Goal: Transaction & Acquisition: Purchase product/service

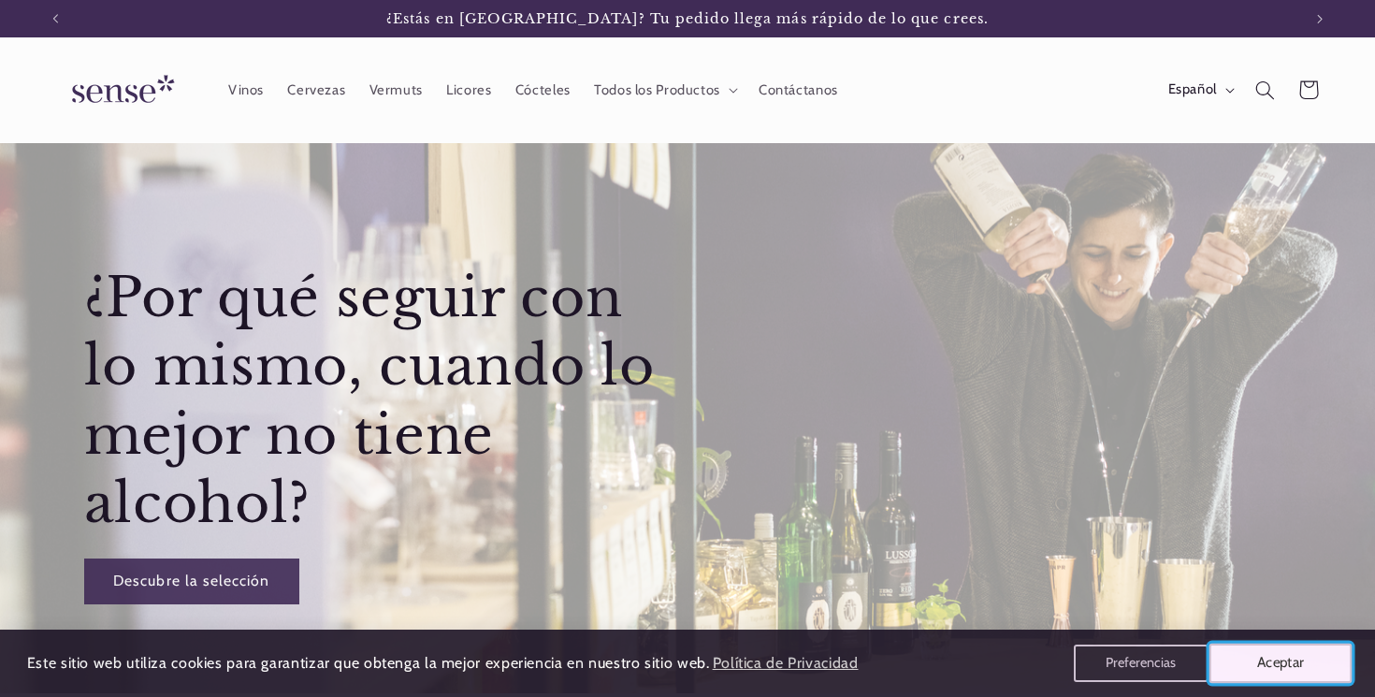
click at [1258, 668] on button "Aceptar" at bounding box center [1280, 662] width 143 height 39
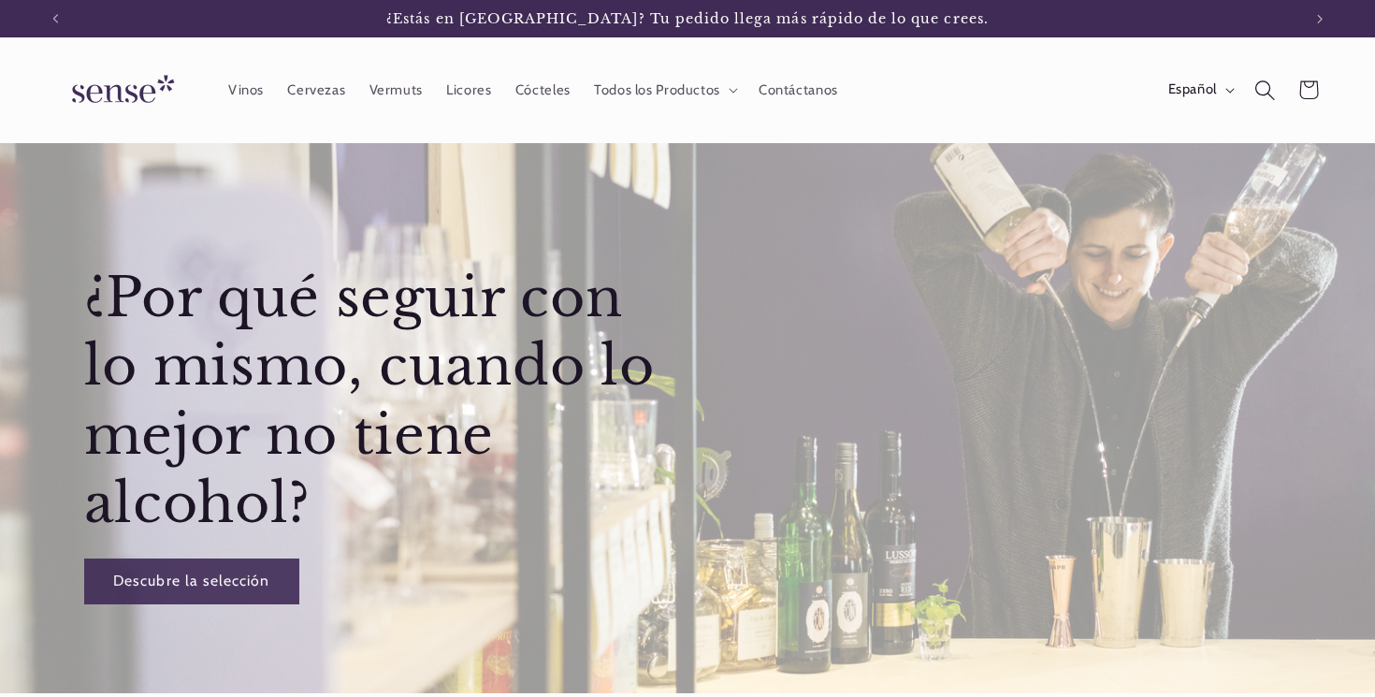
click at [1273, 92] on icon "Búsqueda" at bounding box center [1264, 90] width 21 height 21
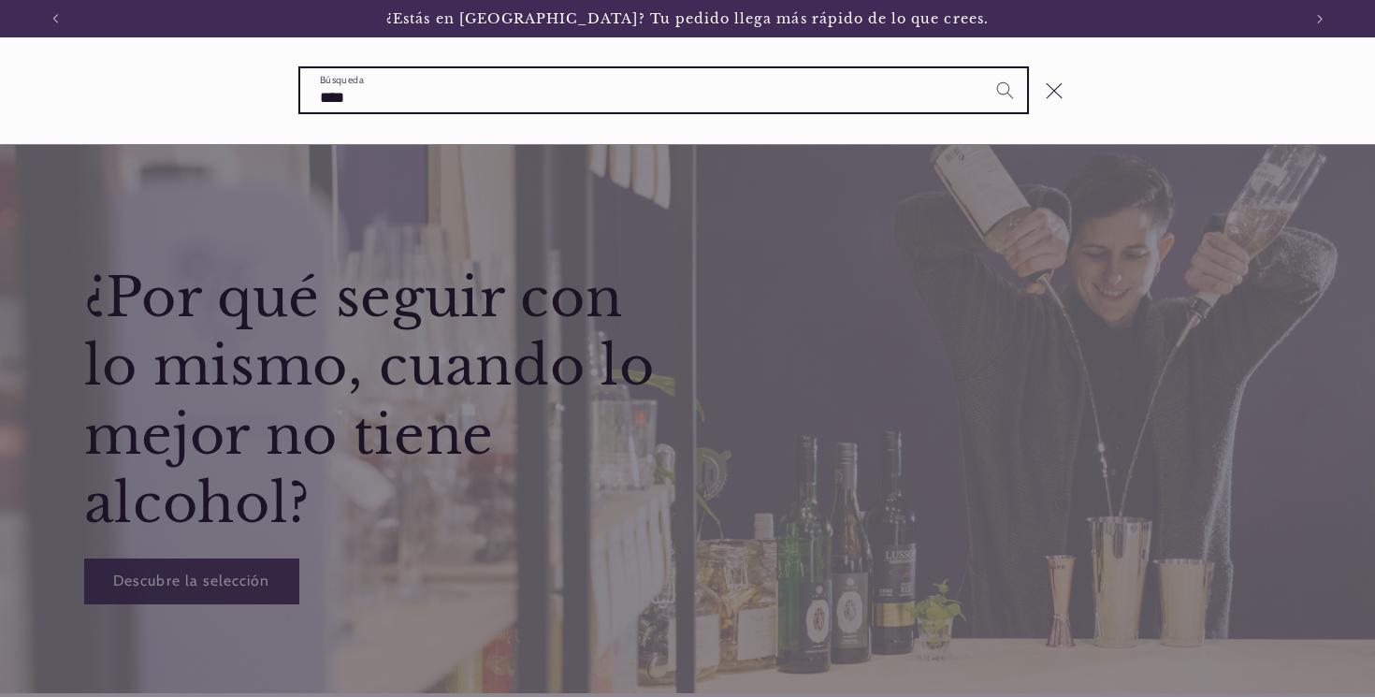
click at [984, 68] on button "Búsqueda" at bounding box center [1005, 89] width 43 height 43
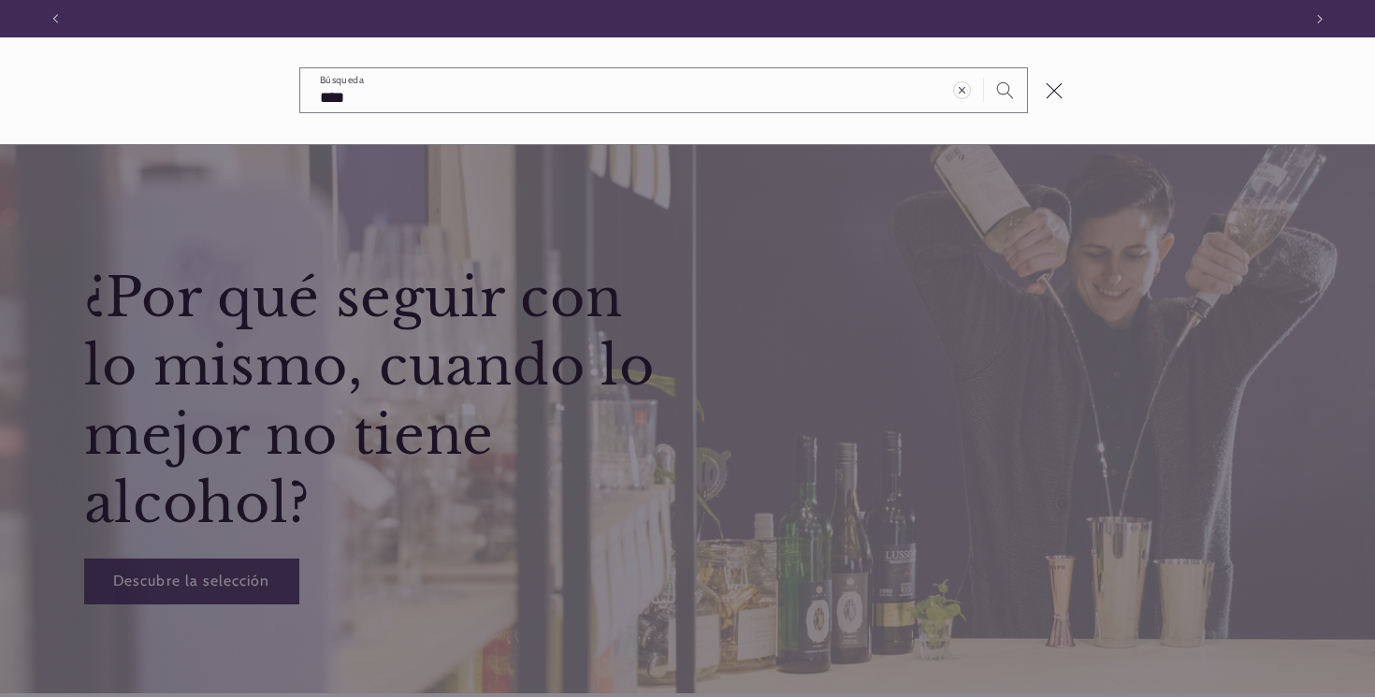
scroll to position [0, 1246]
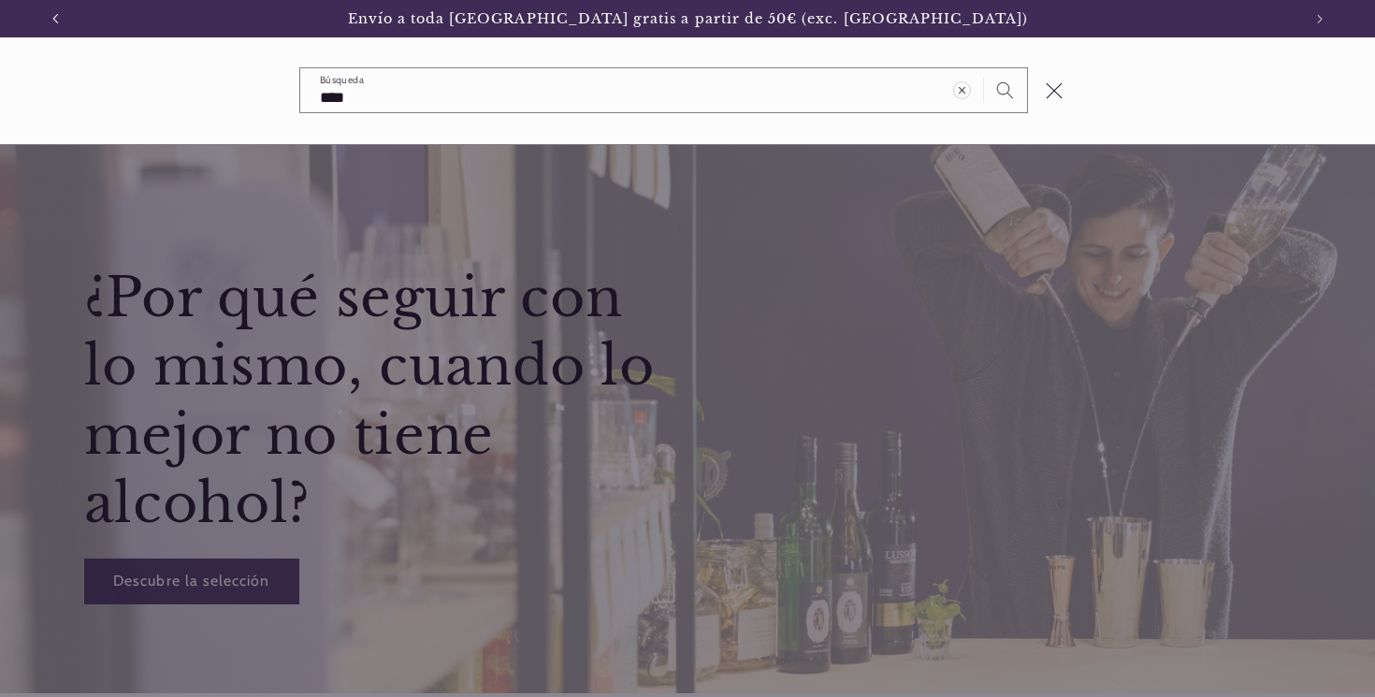
click at [56, 17] on icon "Anuncio anterior" at bounding box center [54, 18] width 7 height 11
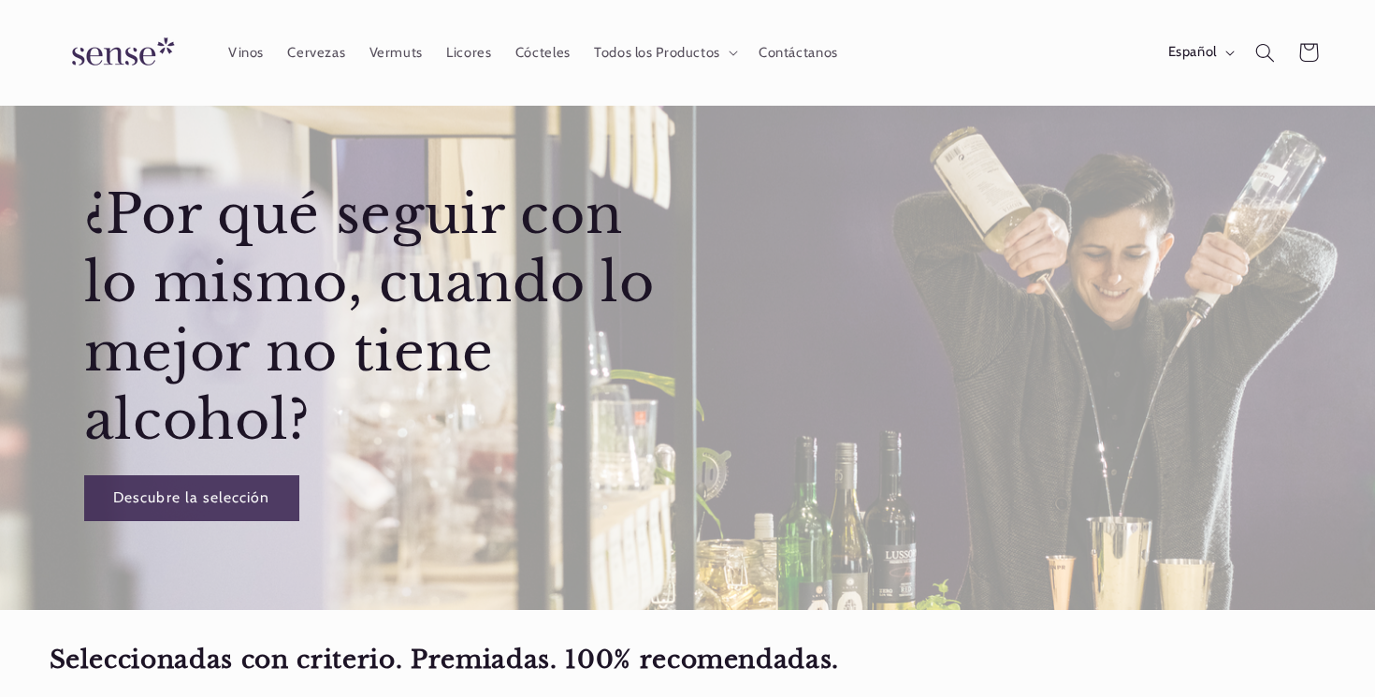
scroll to position [0, 0]
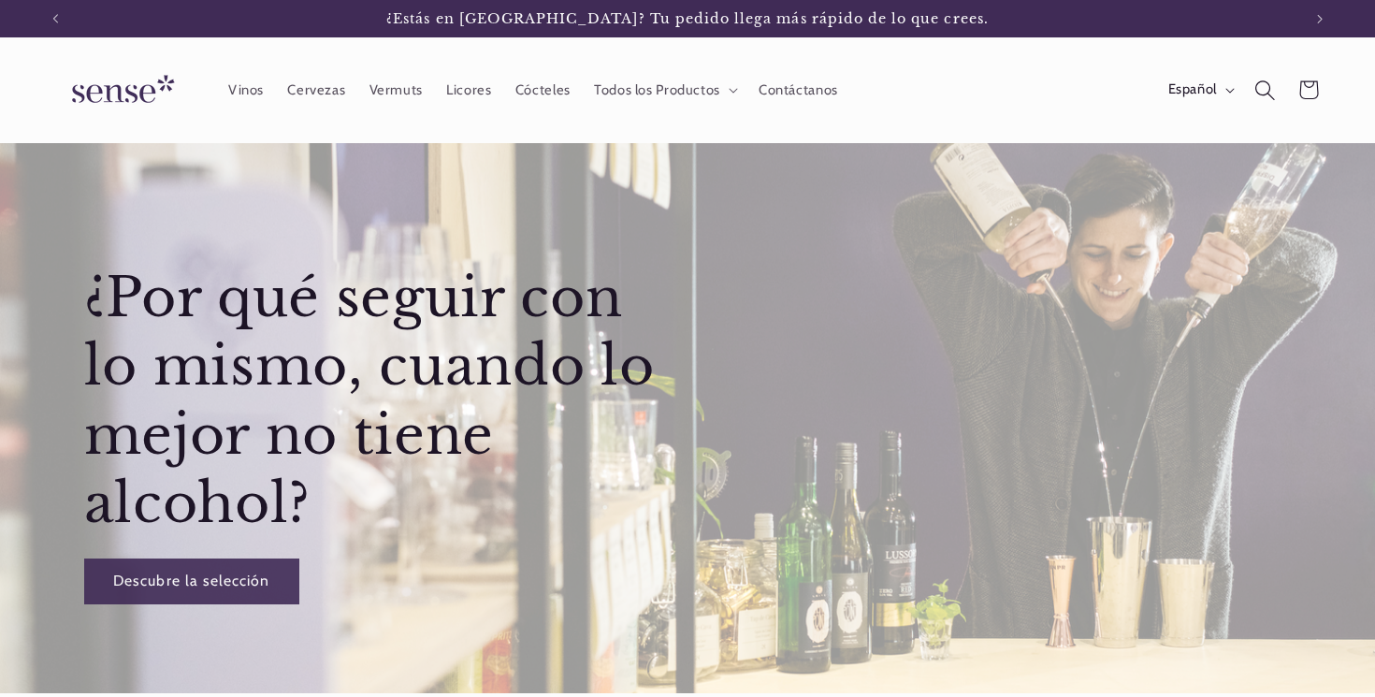
click at [1265, 91] on icon "Búsqueda" at bounding box center [1264, 90] width 21 height 21
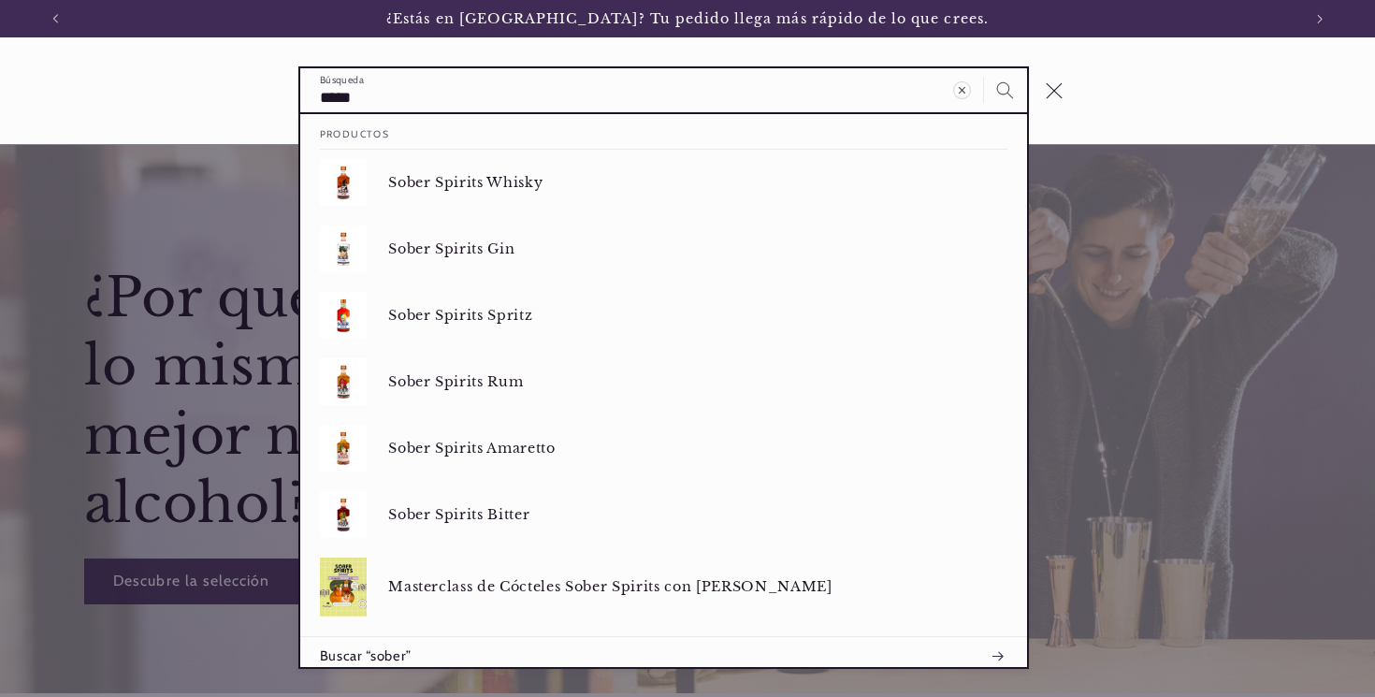
type input "*****"
click at [984, 68] on button "Búsqueda" at bounding box center [1005, 89] width 43 height 43
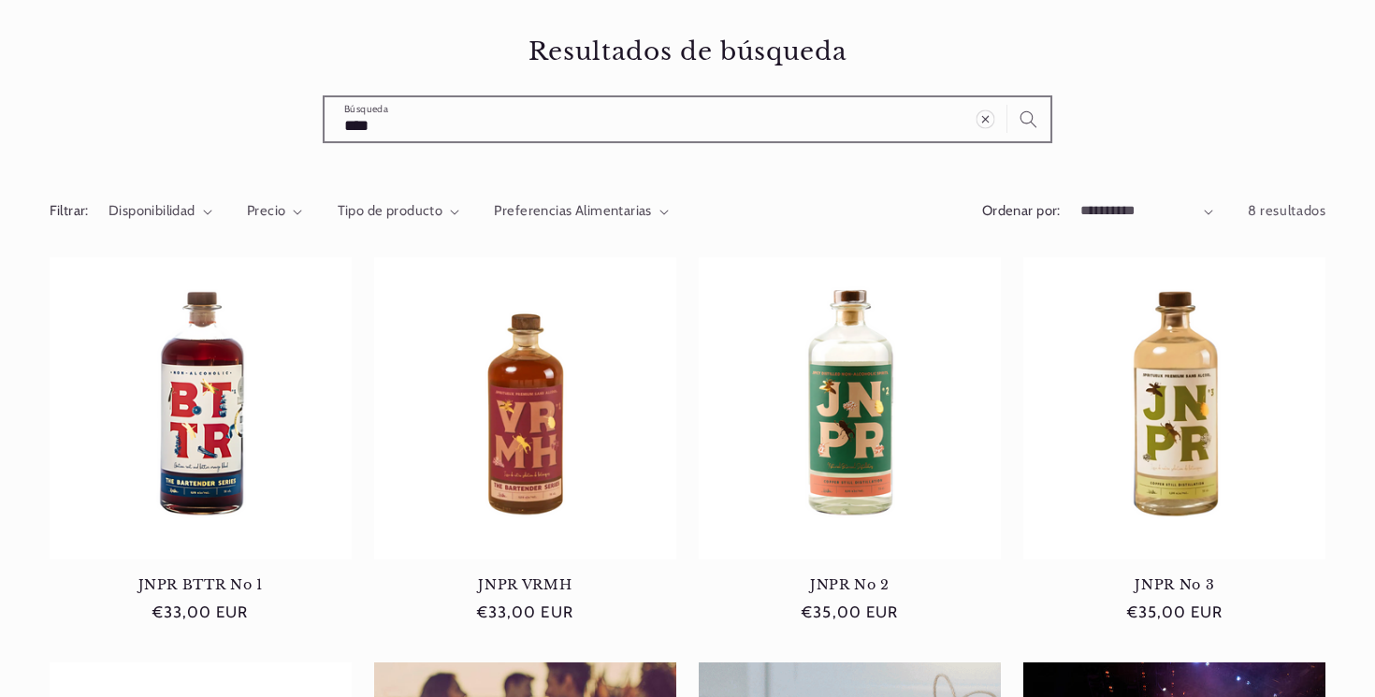
click at [984, 119] on use "Borrar término de búsqueda" at bounding box center [985, 119] width 18 height 18
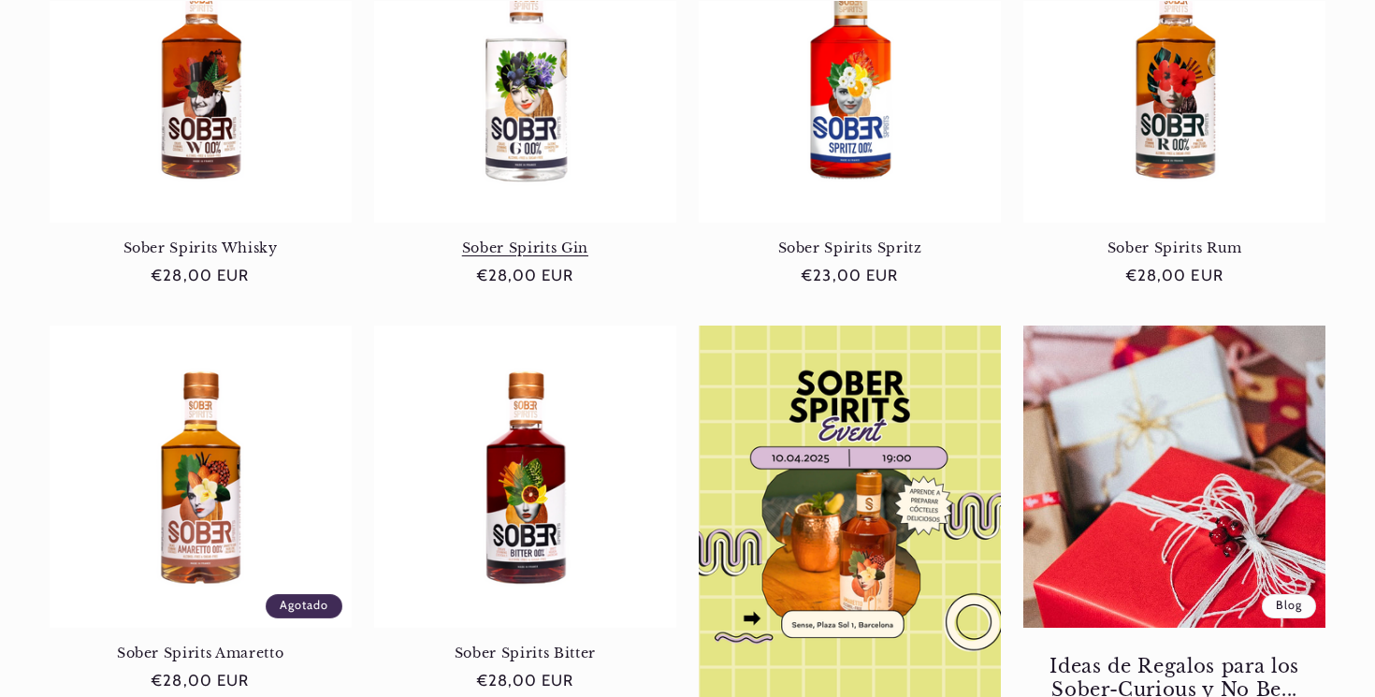
scroll to position [538, 0]
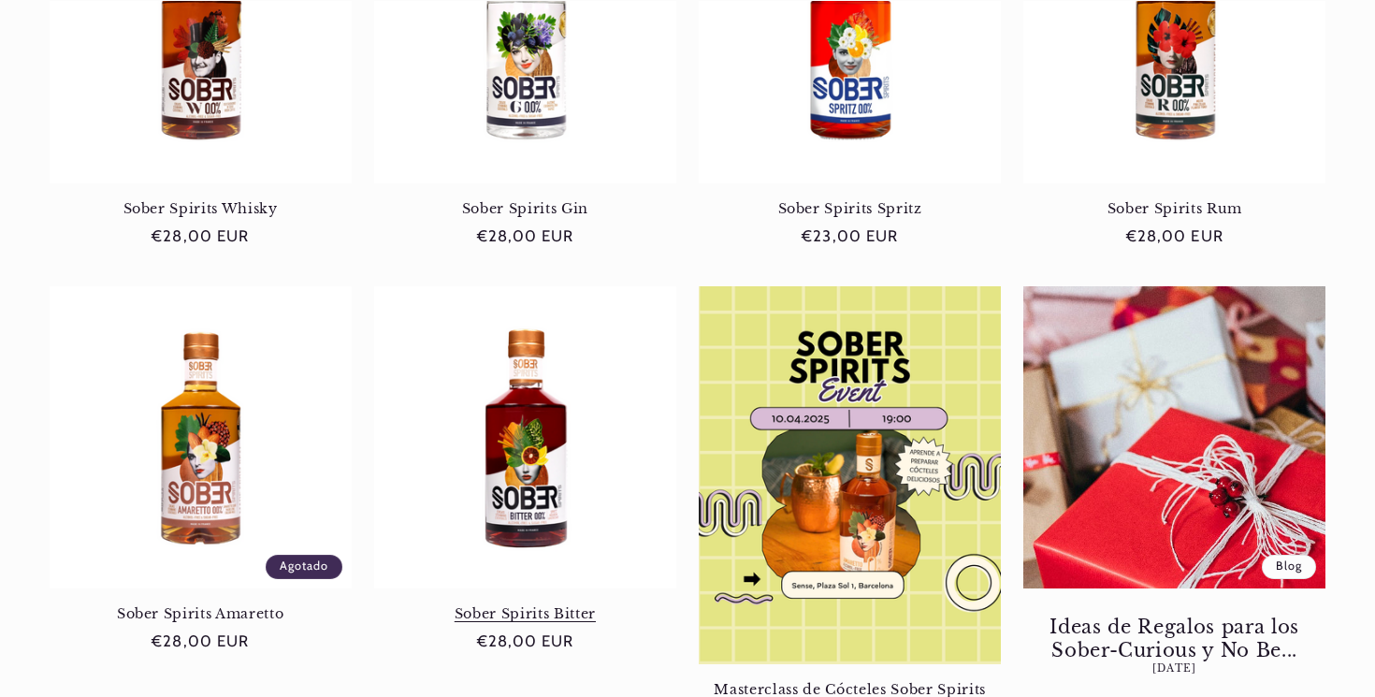
click at [535, 605] on link "Sober Spirits Bitter" at bounding box center [525, 613] width 302 height 17
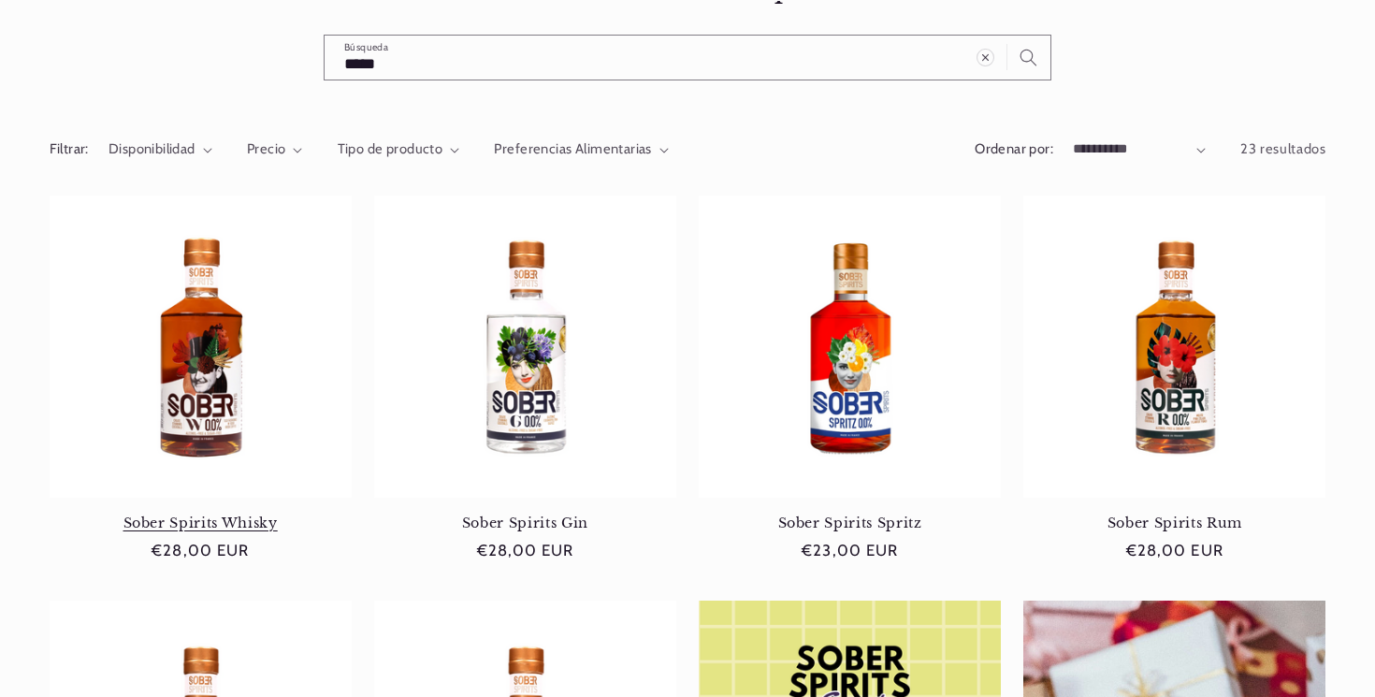
scroll to position [263, 0]
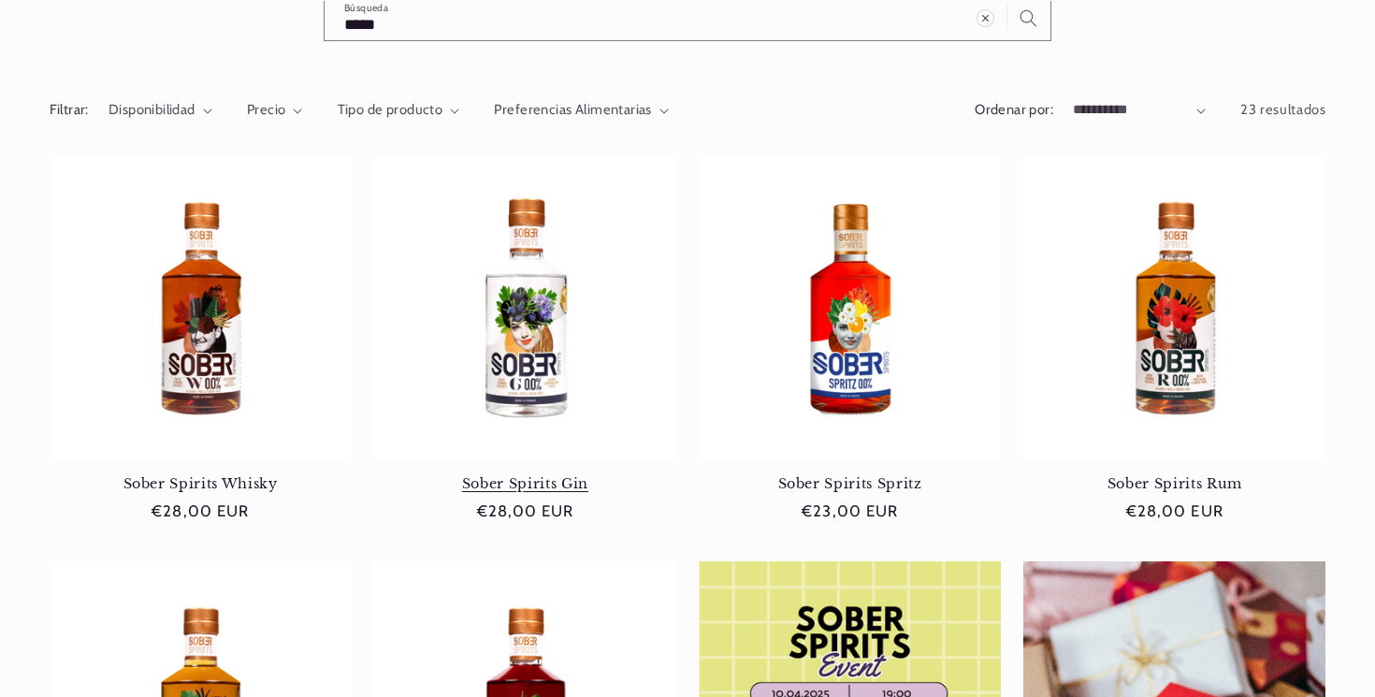
click at [511, 475] on link "Sober Spirits Gin" at bounding box center [525, 483] width 302 height 17
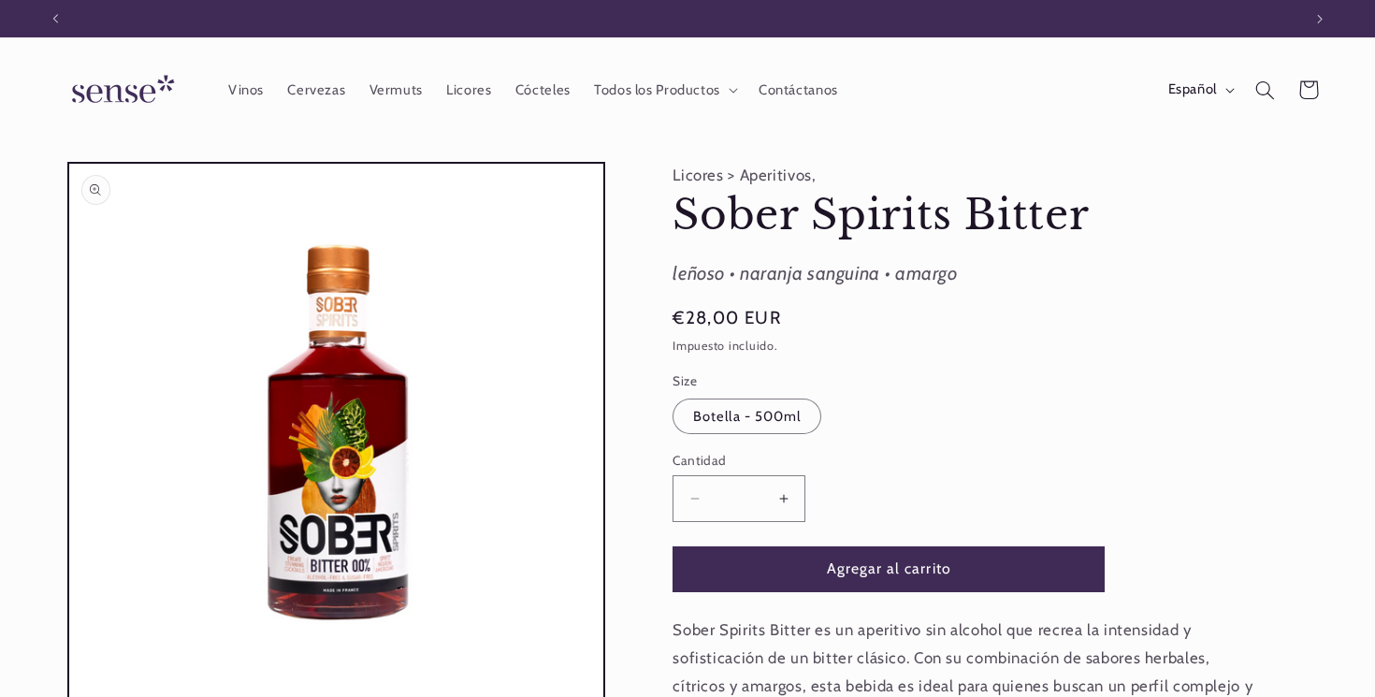
scroll to position [0, 1246]
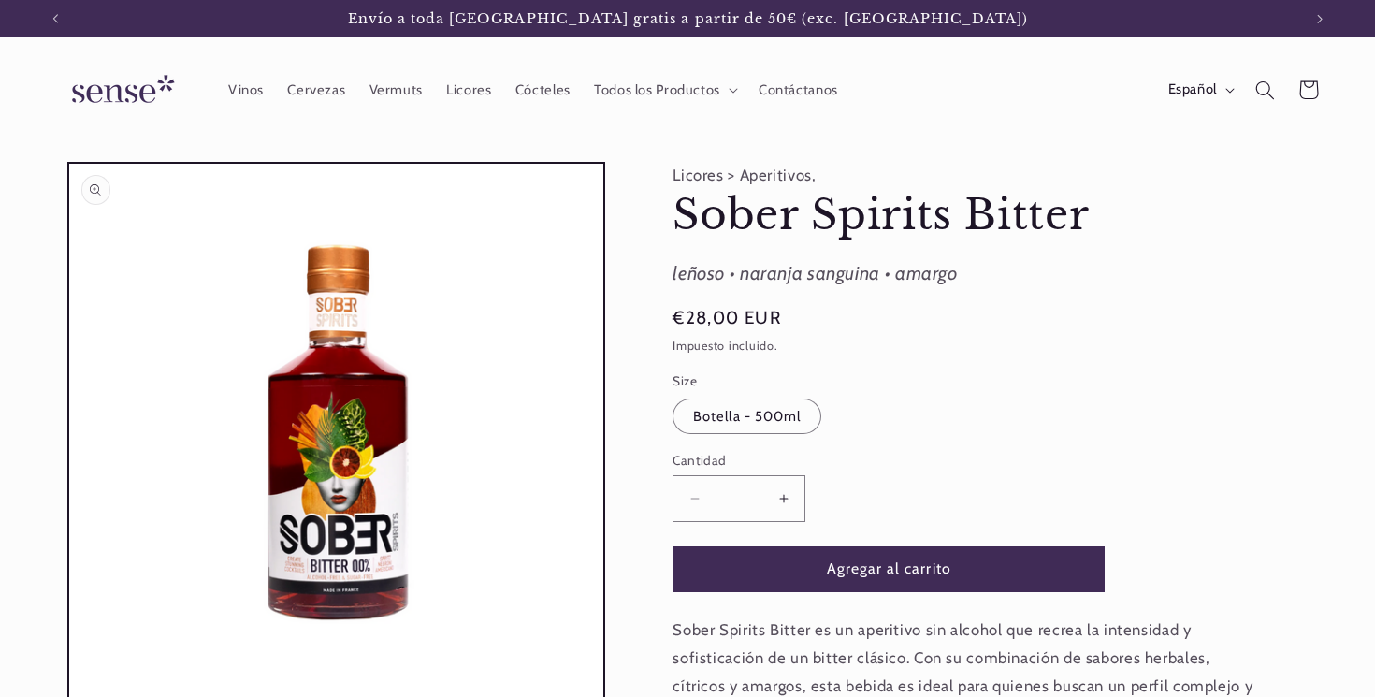
click at [69, 696] on button "Abrir elemento multimedia 1 en una ventana modal" at bounding box center [69, 698] width 0 height 0
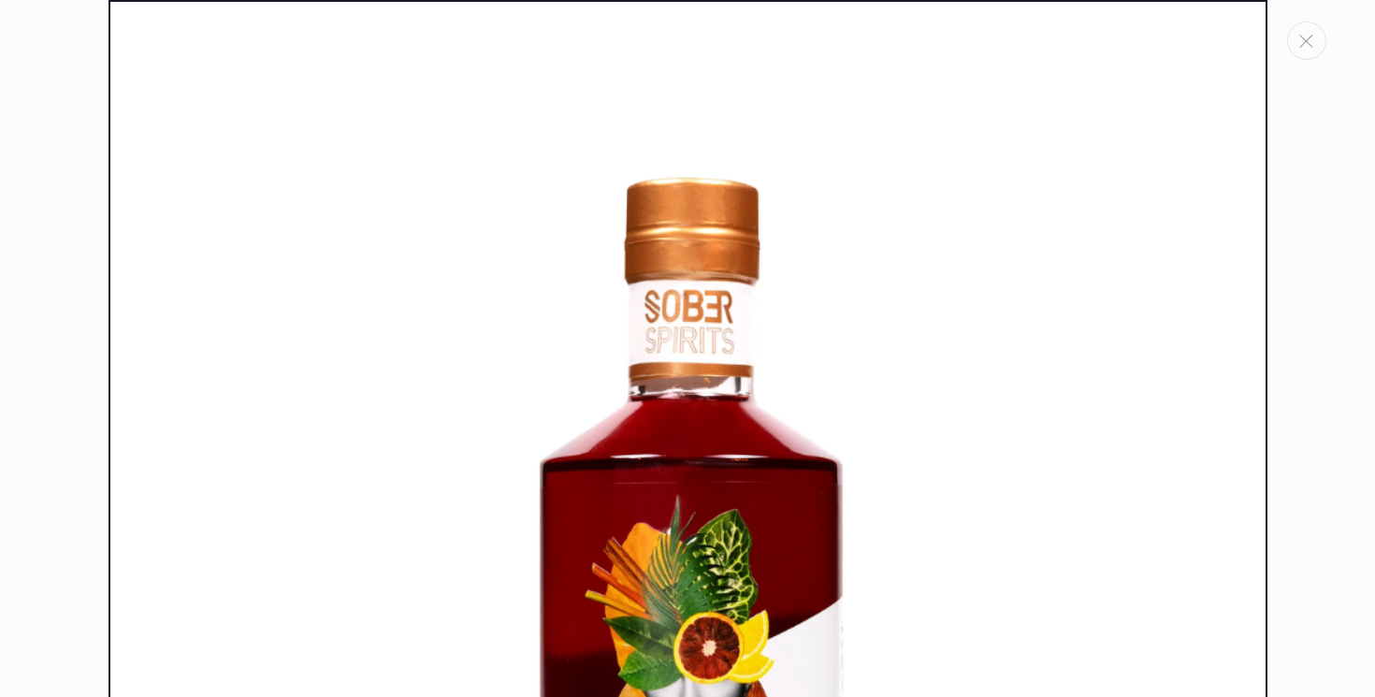
scroll to position [0, 0]
click at [1297, 43] on button "Cerrar" at bounding box center [1306, 41] width 39 height 38
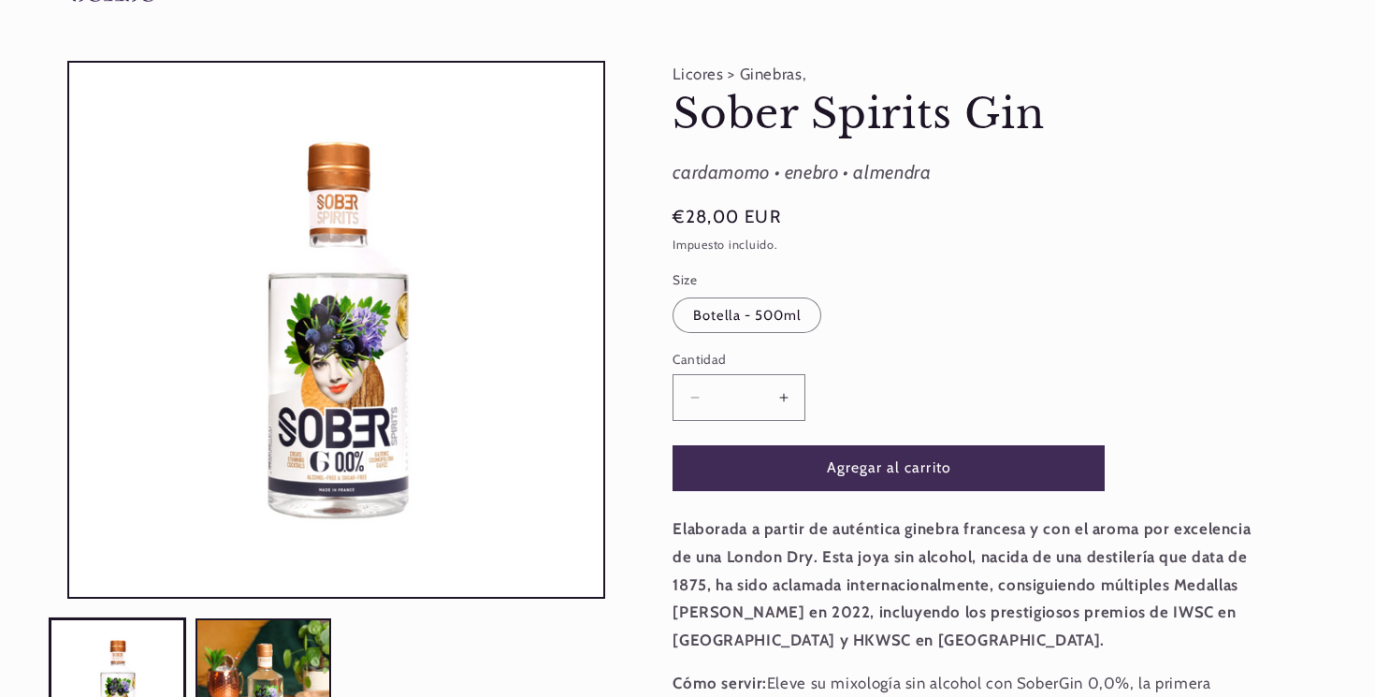
scroll to position [0, 1246]
